Goal: Task Accomplishment & Management: Use online tool/utility

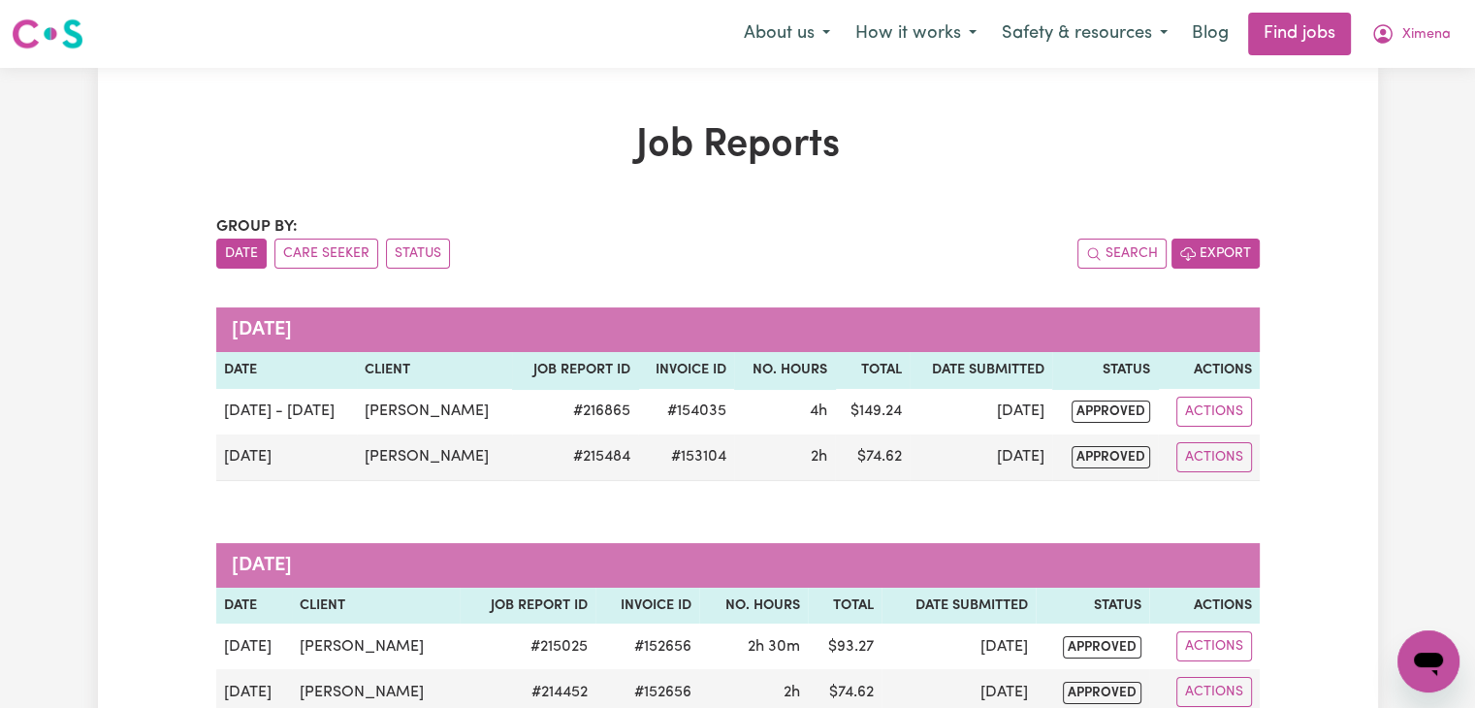
click at [1232, 240] on button "Export" at bounding box center [1215, 254] width 88 height 30
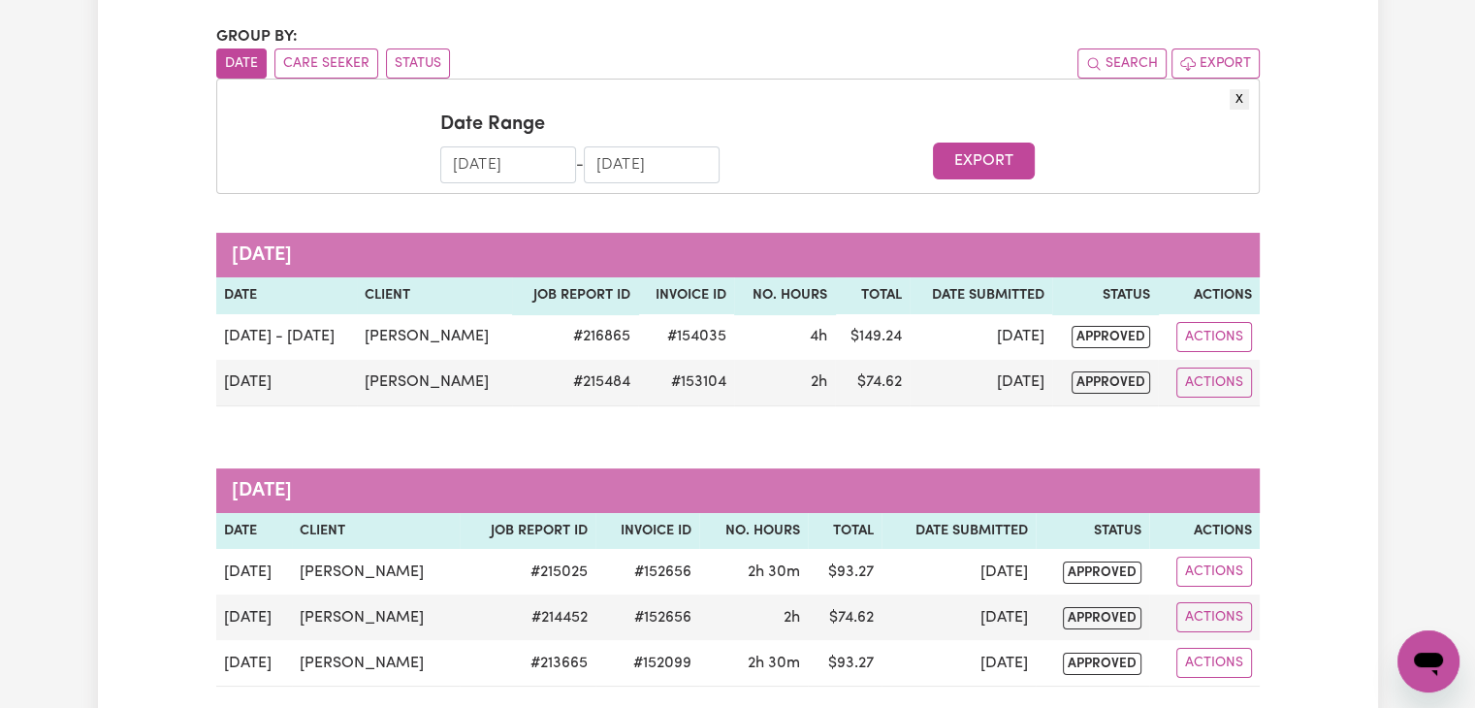
scroll to position [195, 0]
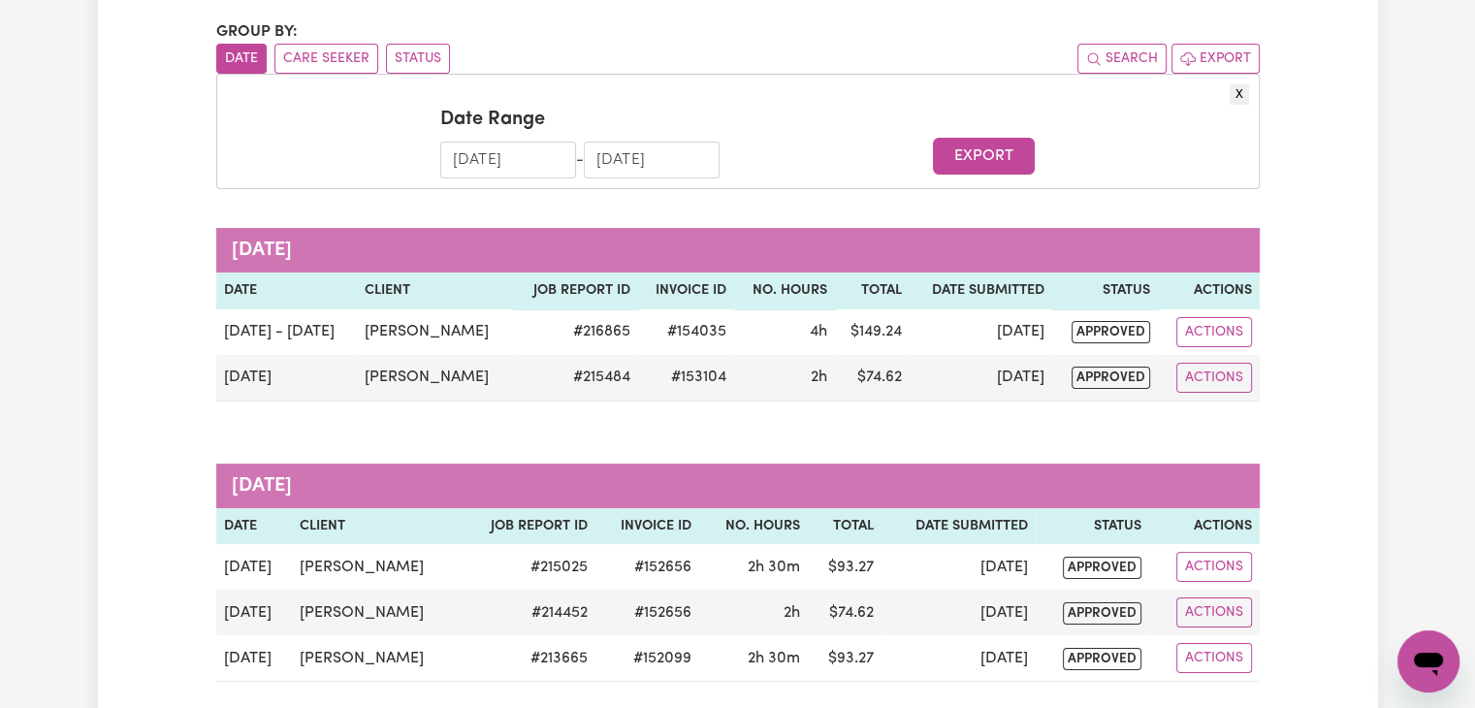
click at [567, 152] on input "[DATE]" at bounding box center [508, 160] width 136 height 37
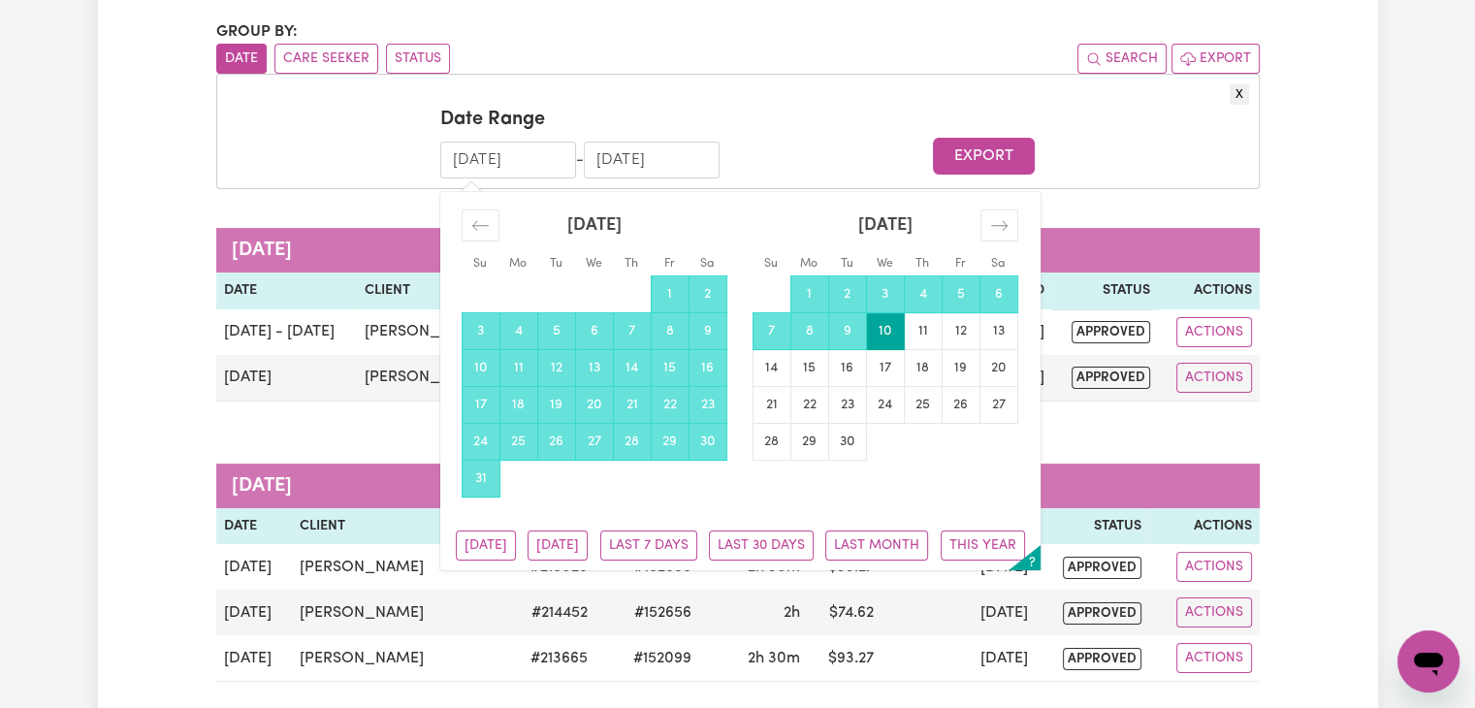
click at [458, 164] on input "[DATE]" at bounding box center [508, 160] width 136 height 37
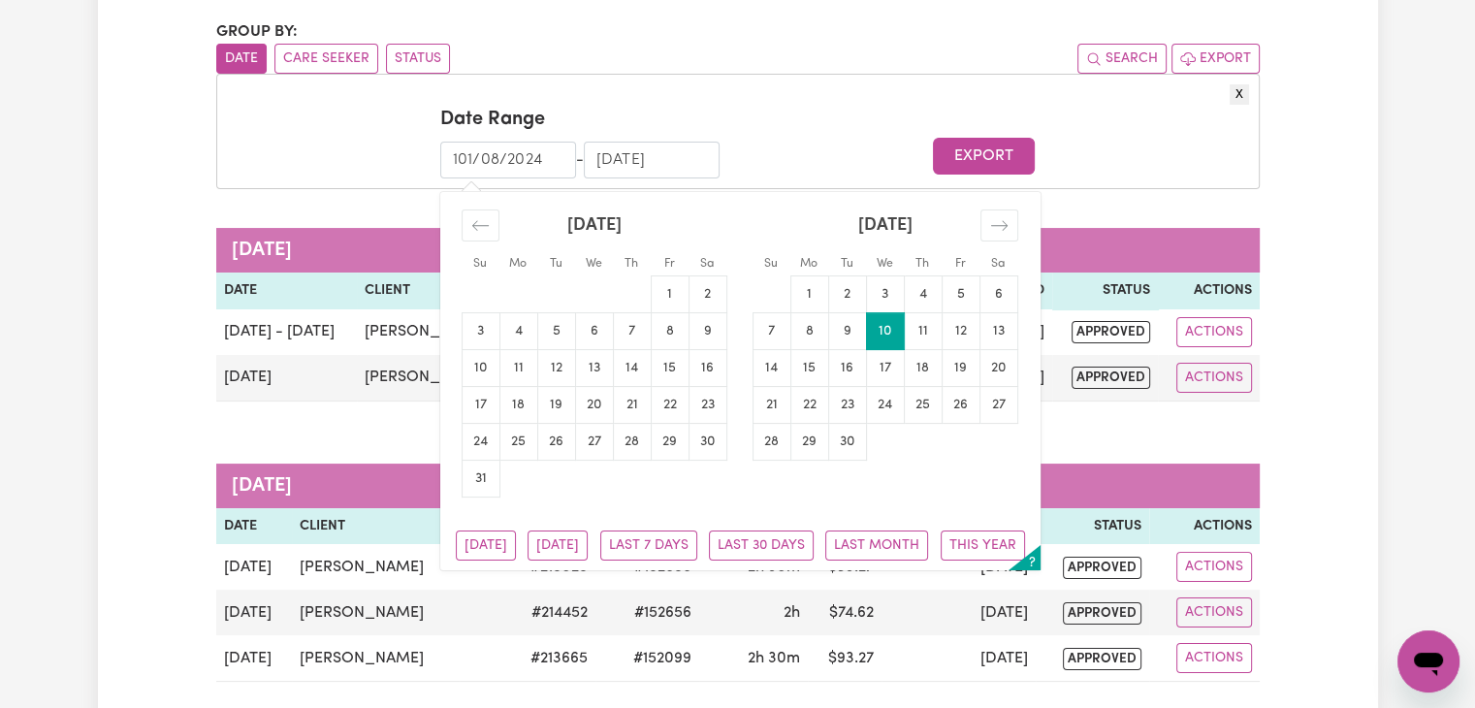
type input "[DATE]"
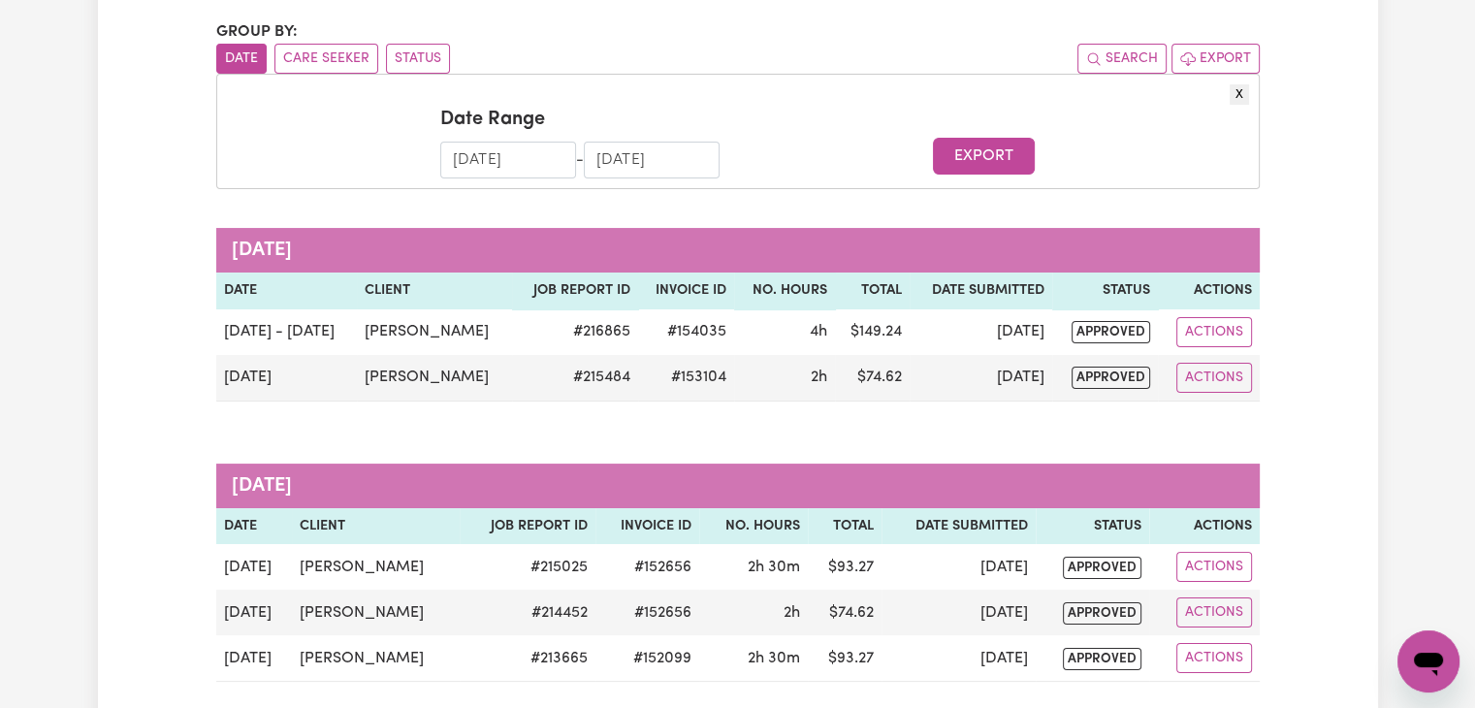
click at [475, 164] on input "[DATE]" at bounding box center [508, 160] width 136 height 37
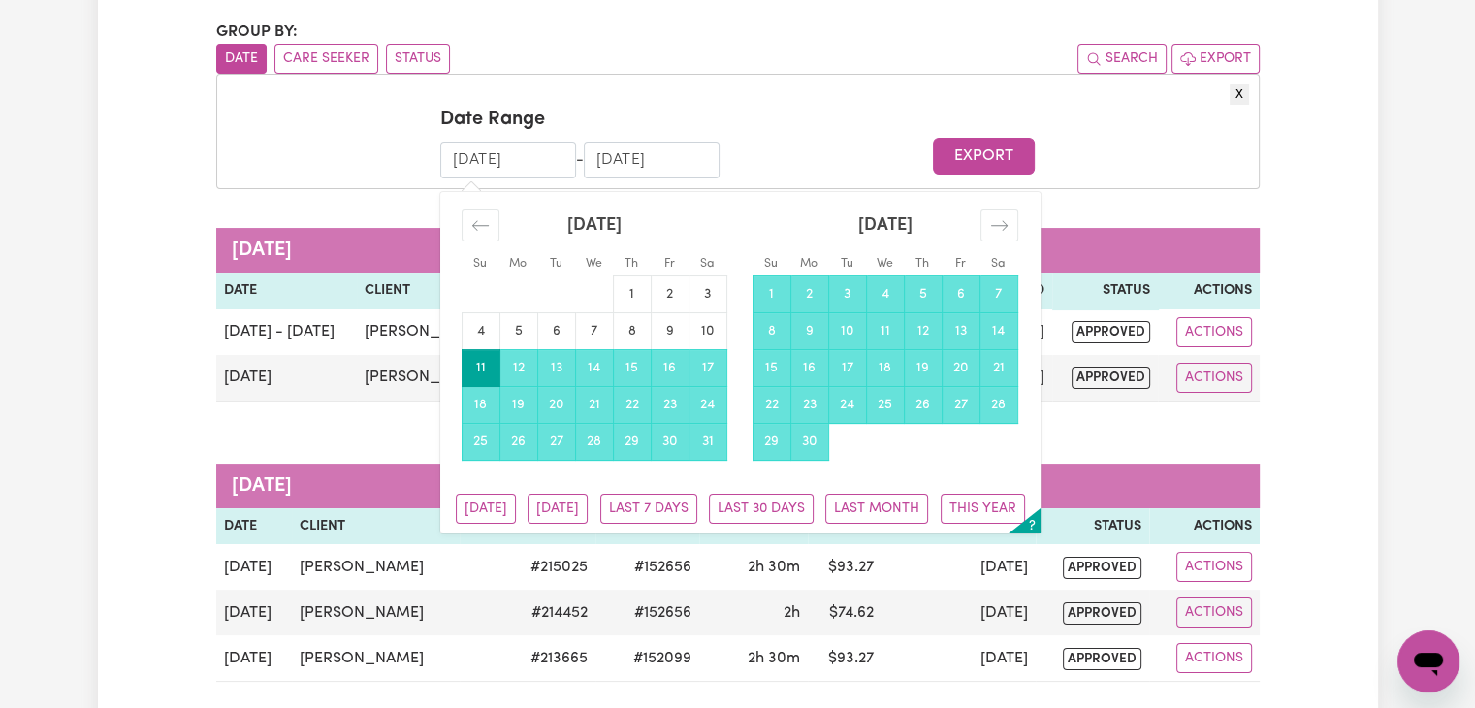
click at [475, 164] on input "[DATE]" at bounding box center [508, 160] width 136 height 37
click at [455, 159] on input "[DATE]" at bounding box center [508, 160] width 136 height 37
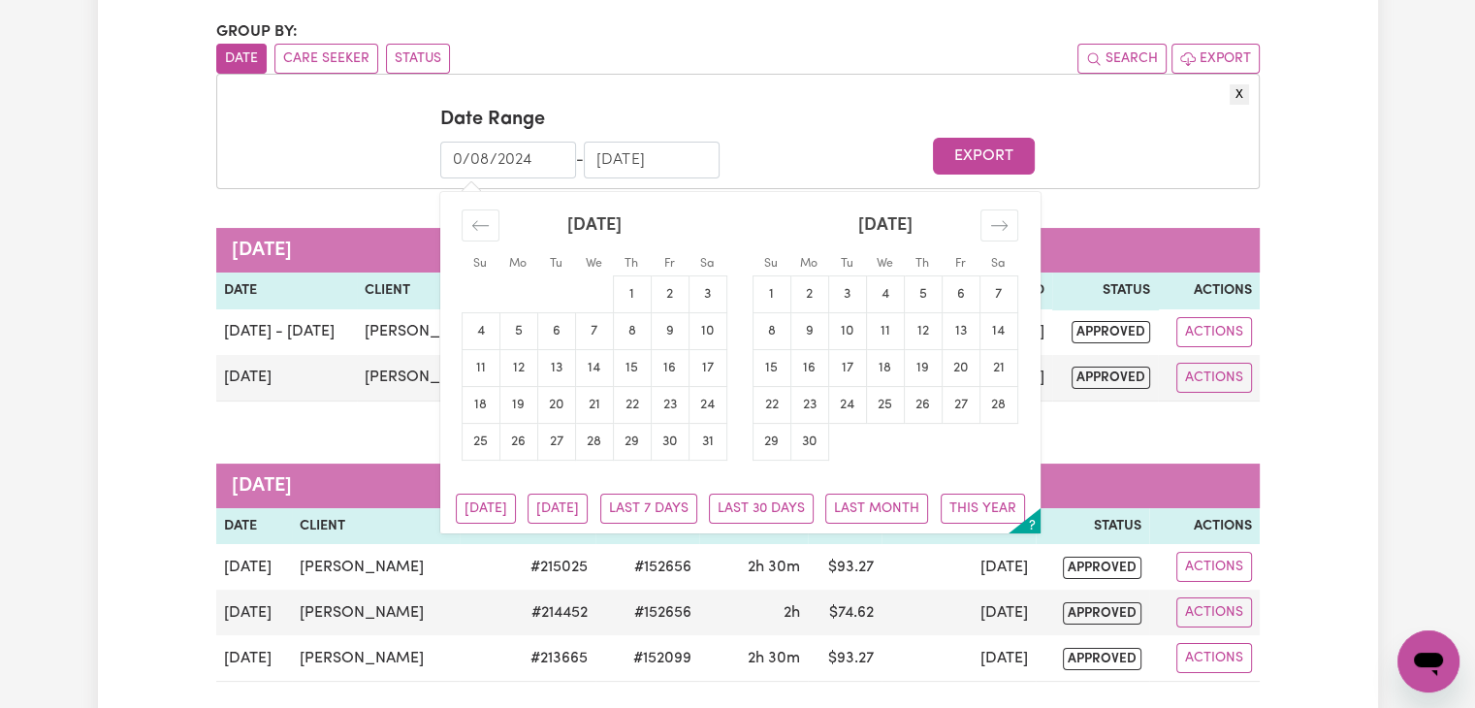
type input "[DATE]"
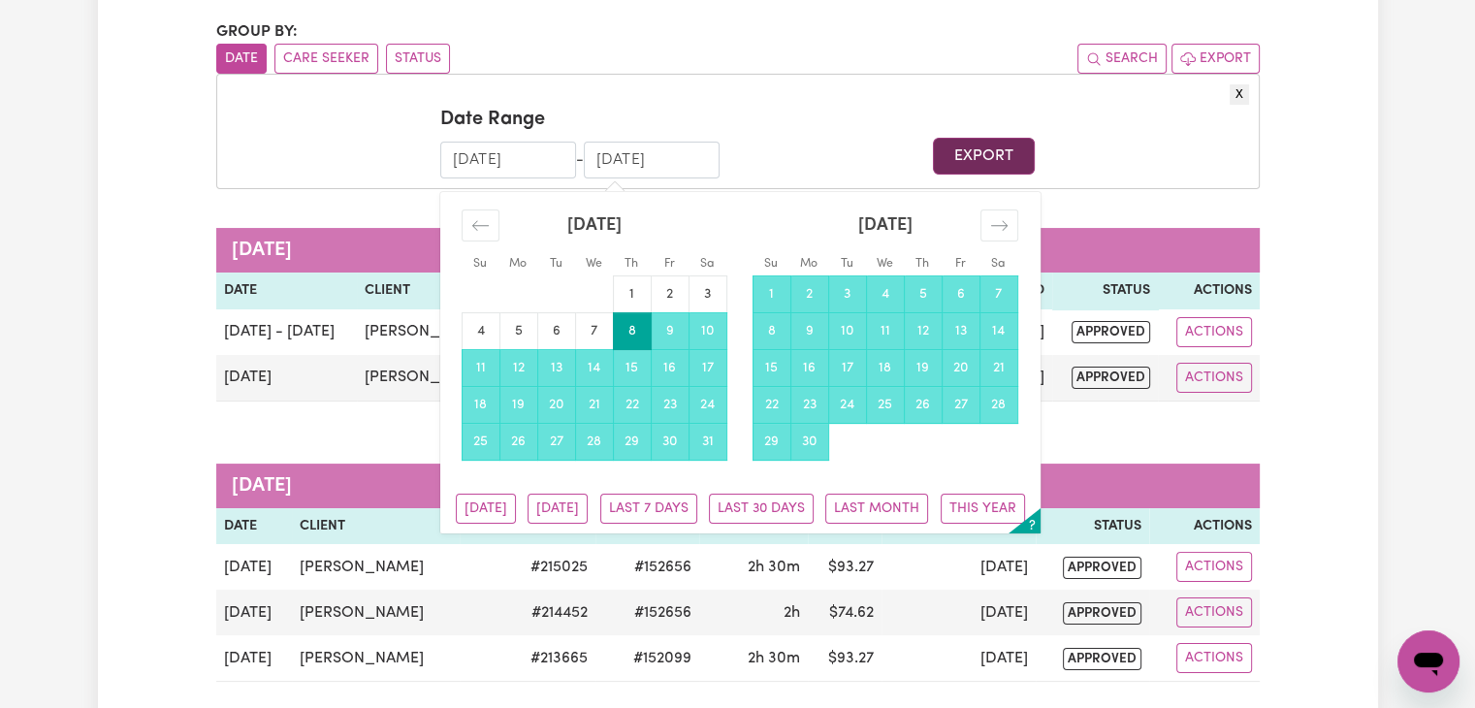
click at [1003, 144] on button "Export" at bounding box center [984, 156] width 102 height 37
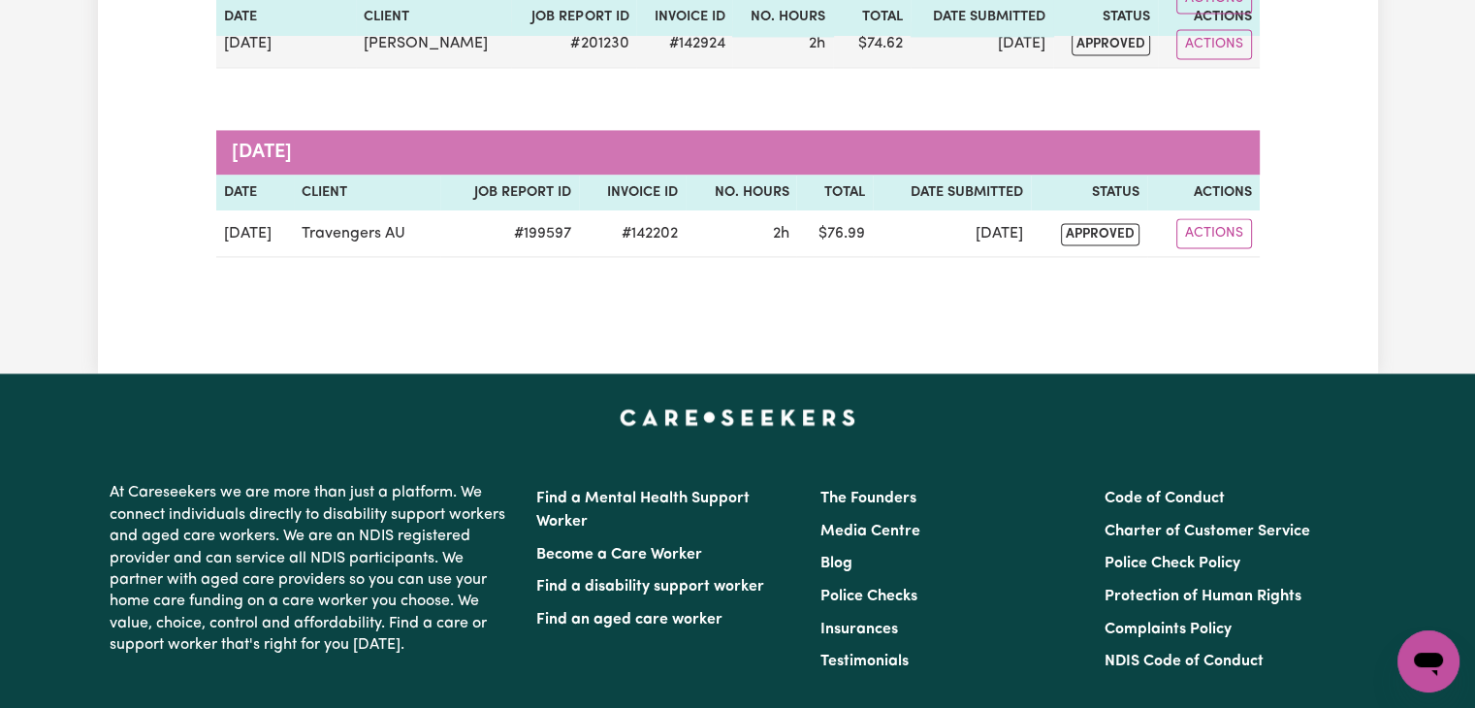
scroll to position [2976, 0]
